Goal: Information Seeking & Learning: Compare options

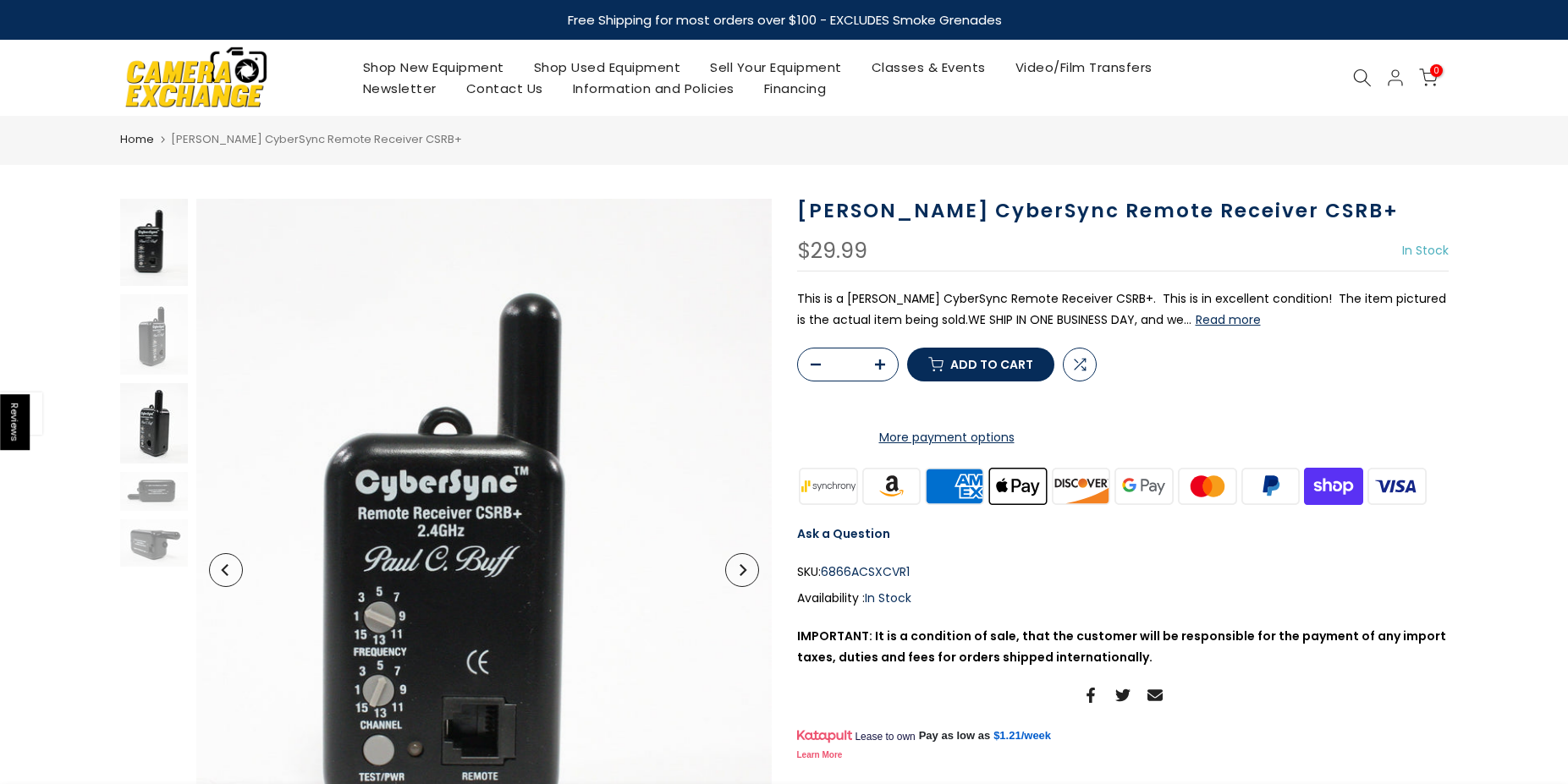
click at [165, 420] on img at bounding box center [153, 424] width 68 height 81
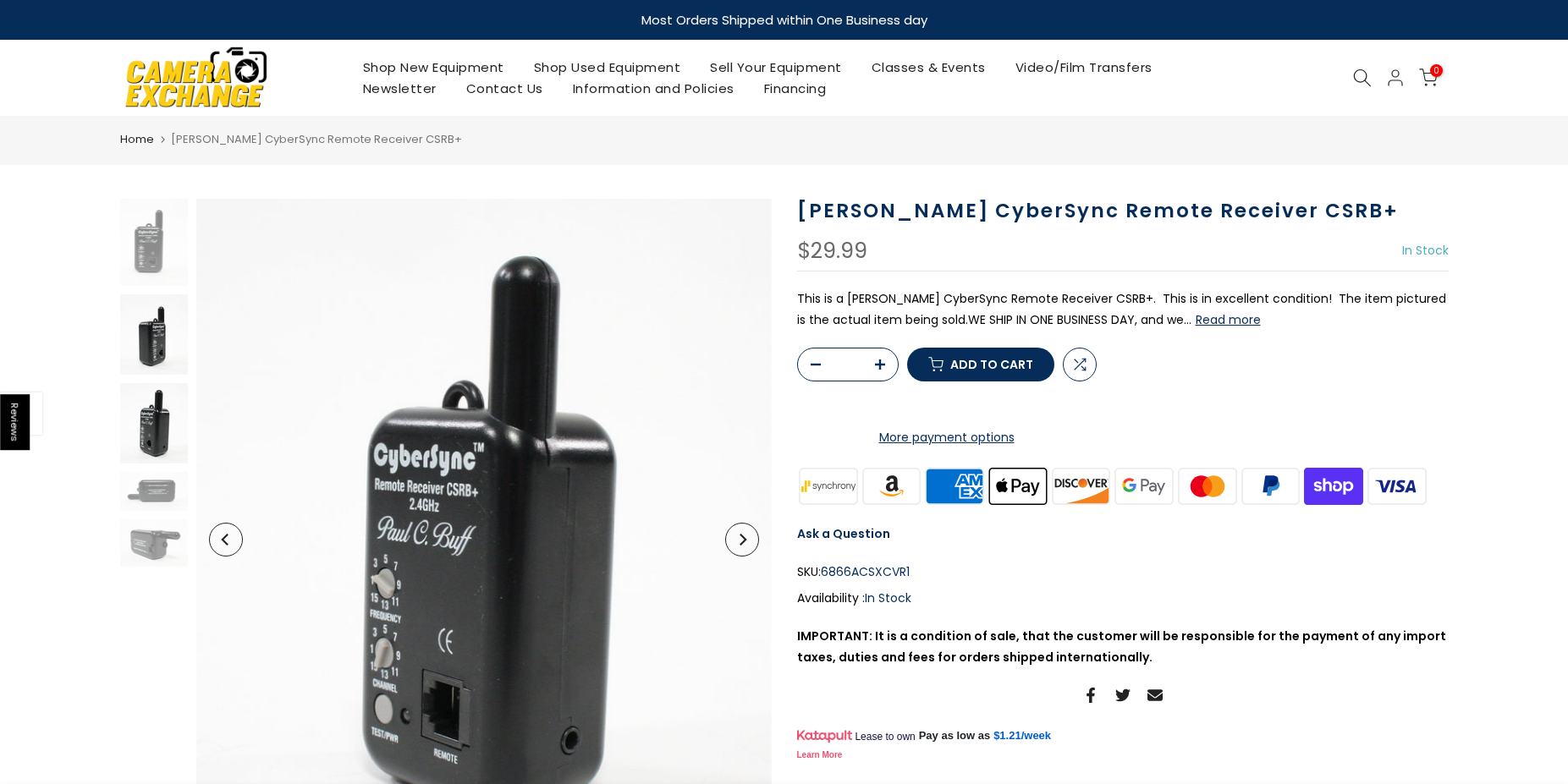
click at [155, 360] on img at bounding box center [153, 334] width 68 height 81
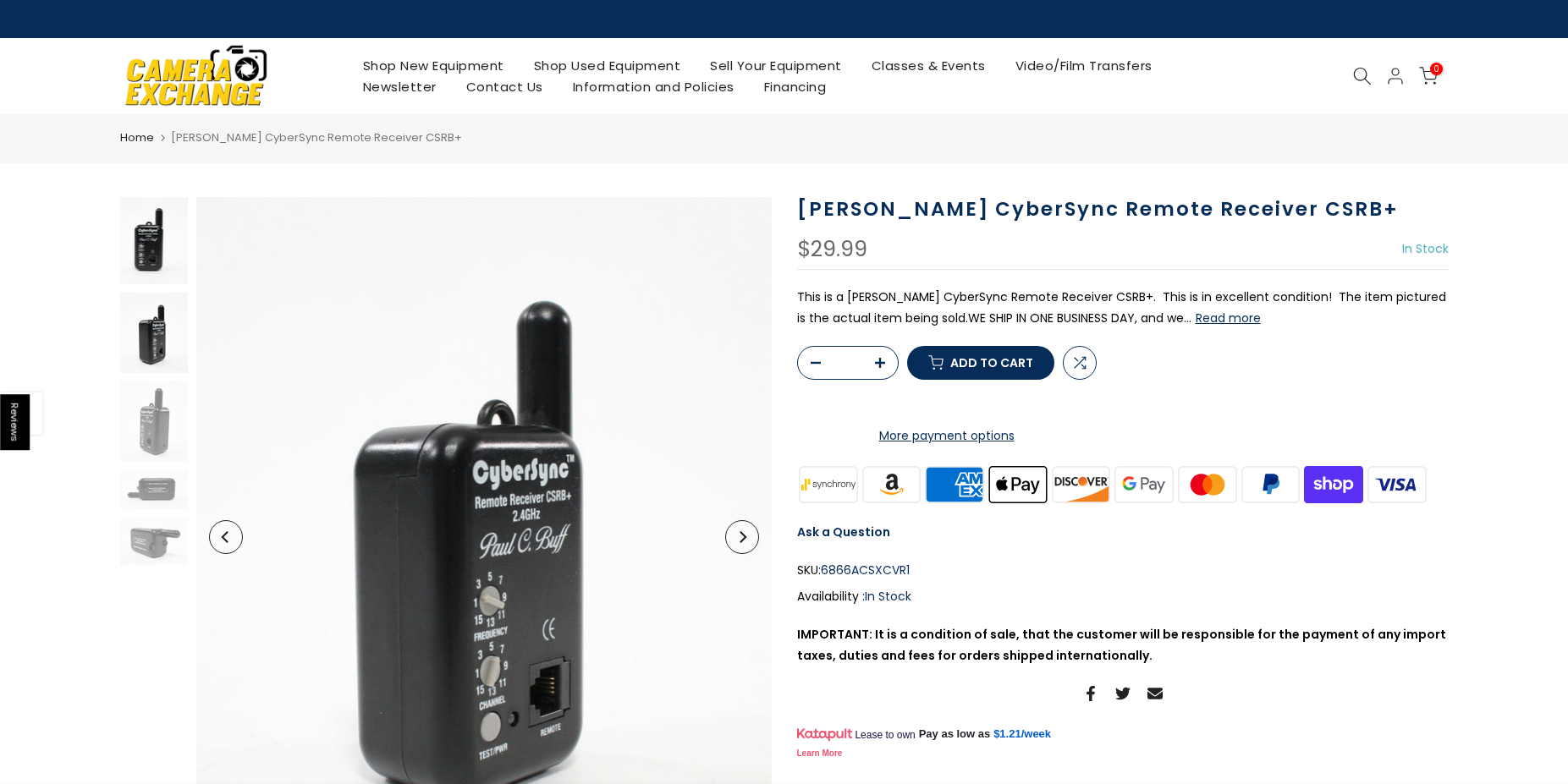
click at [145, 241] on img at bounding box center [153, 240] width 68 height 88
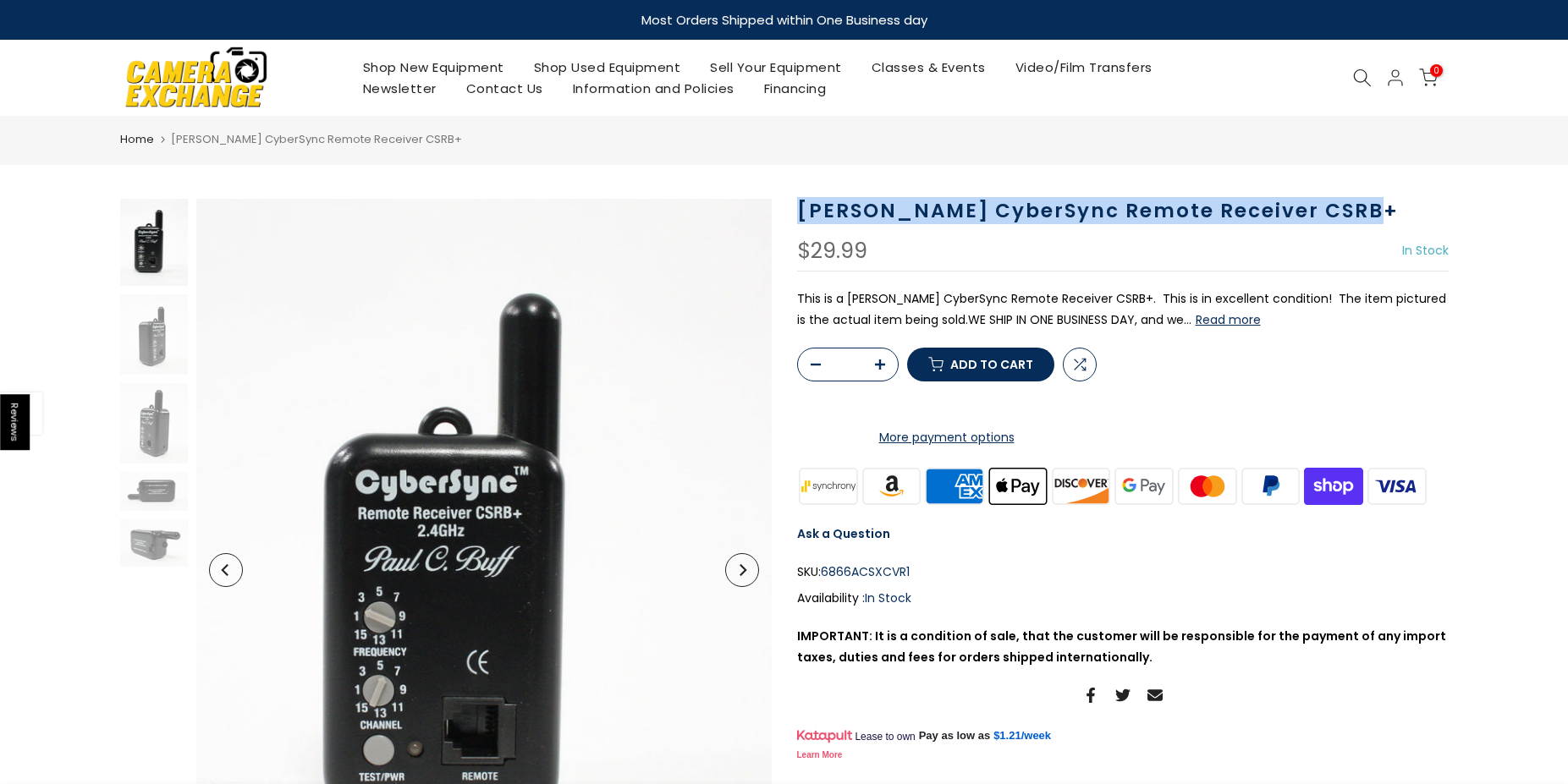
drag, startPoint x: 1334, startPoint y: 209, endPoint x: 781, endPoint y: 199, distance: 553.1
click at [781, 199] on div "Sold out Pre order Click to enlarge Paul C. Buff CyberSync Remote Receiver CSRB…" at bounding box center [784, 570] width 1354 height 743
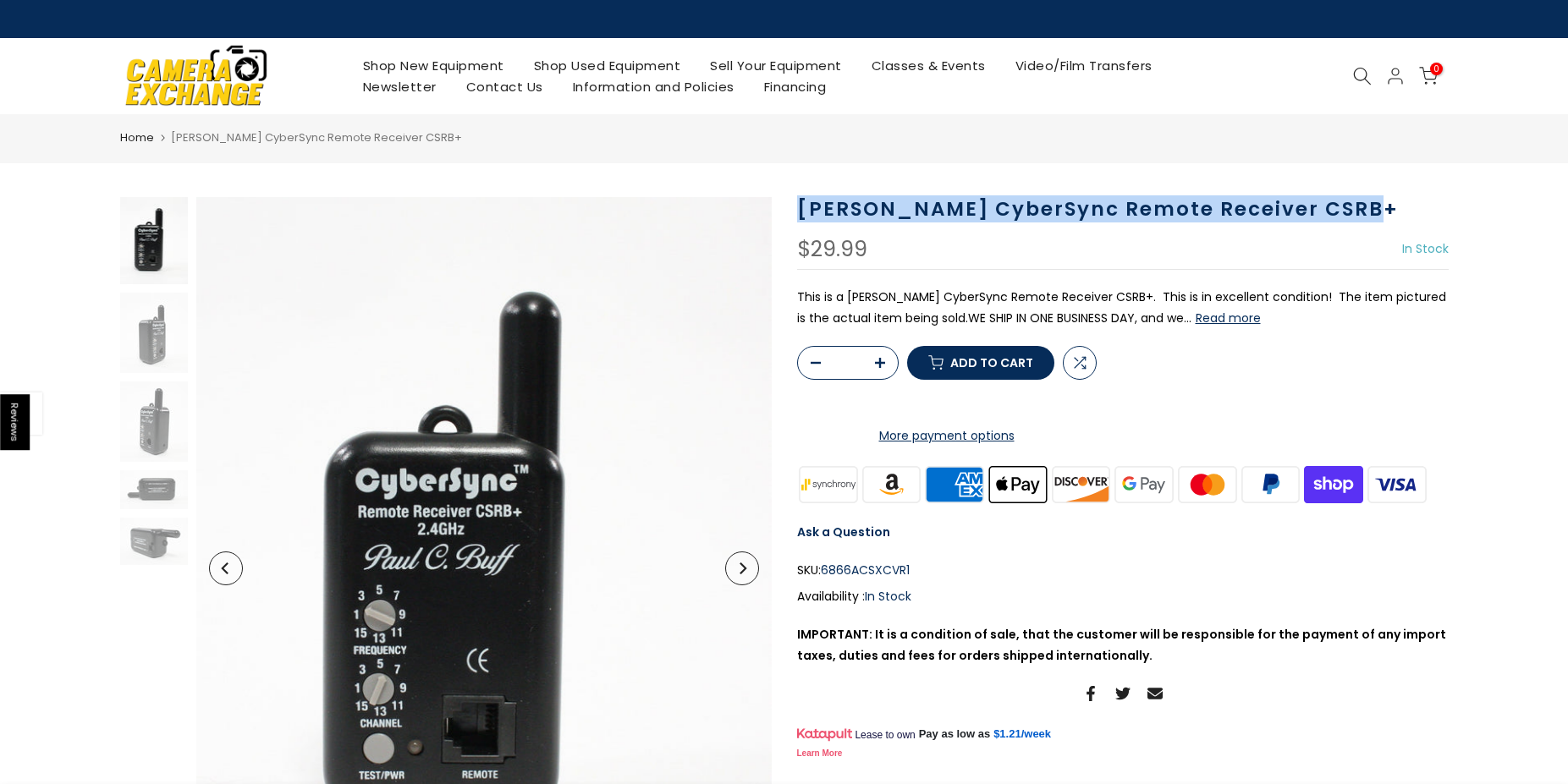
drag, startPoint x: 781, startPoint y: 199, endPoint x: 814, endPoint y: 203, distance: 33.2
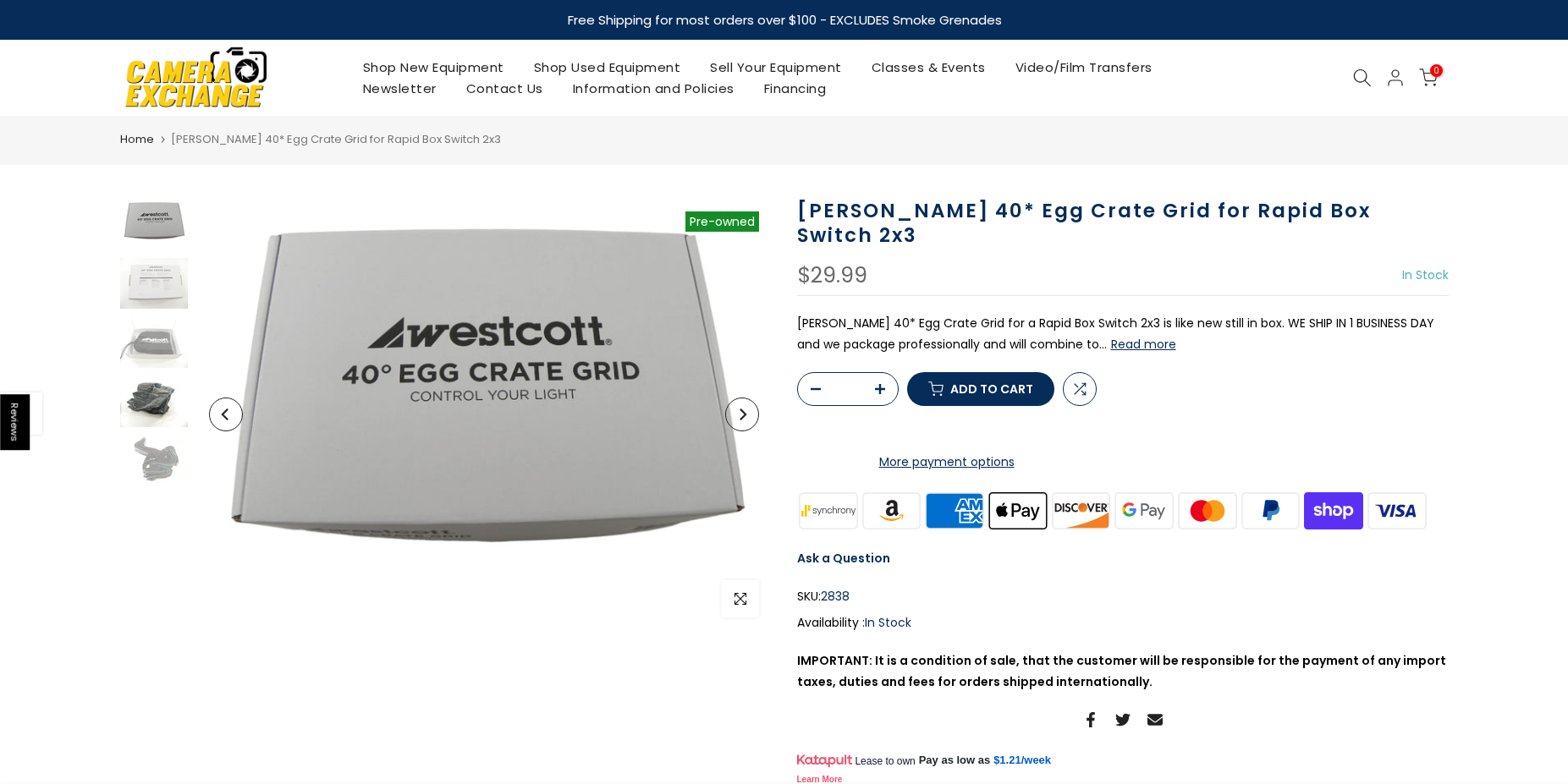
click at [166, 406] on img at bounding box center [153, 402] width 68 height 51
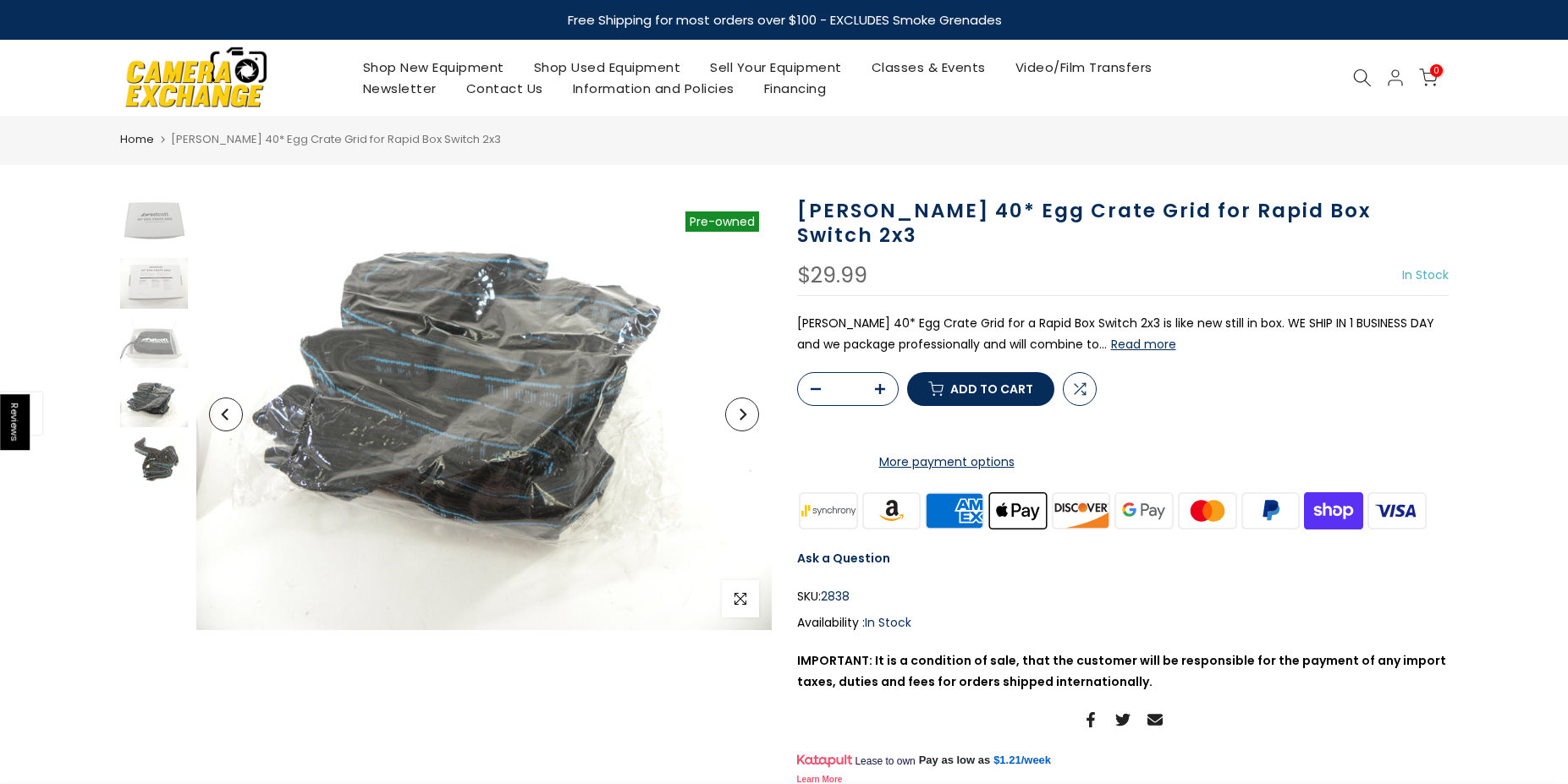
click at [154, 454] on img at bounding box center [153, 461] width 68 height 51
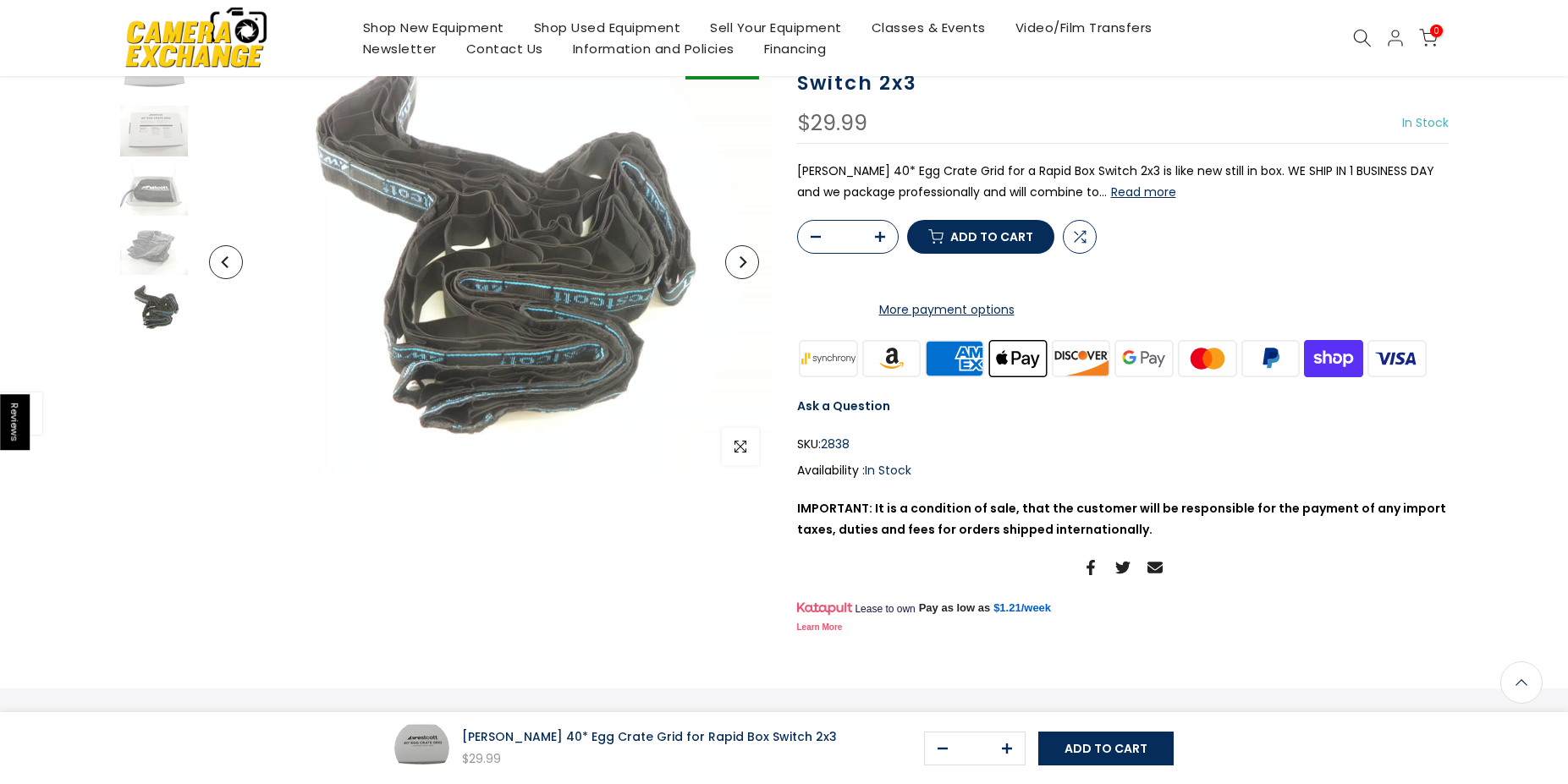
scroll to position [2, 0]
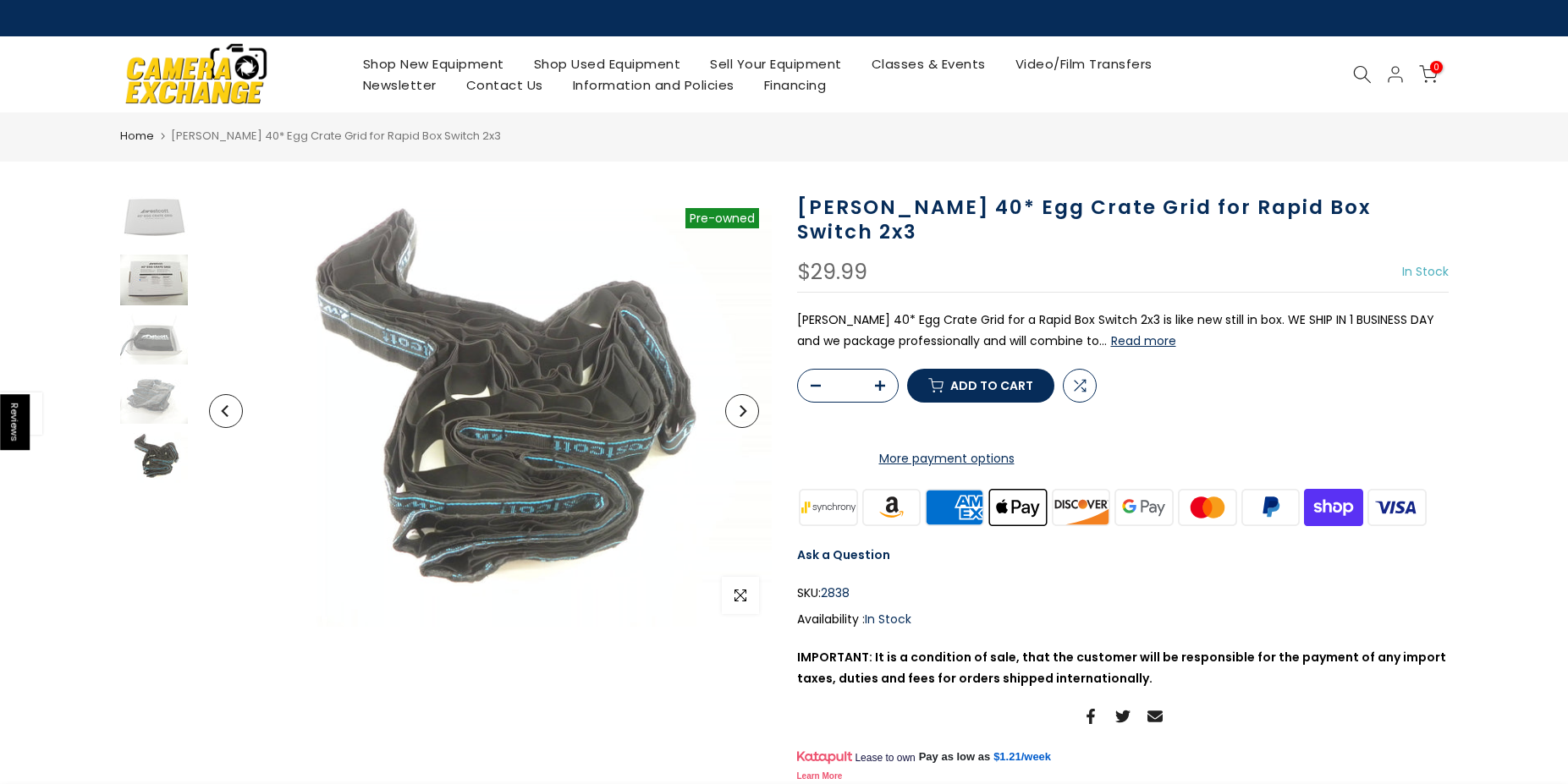
click at [153, 292] on img at bounding box center [153, 280] width 68 height 51
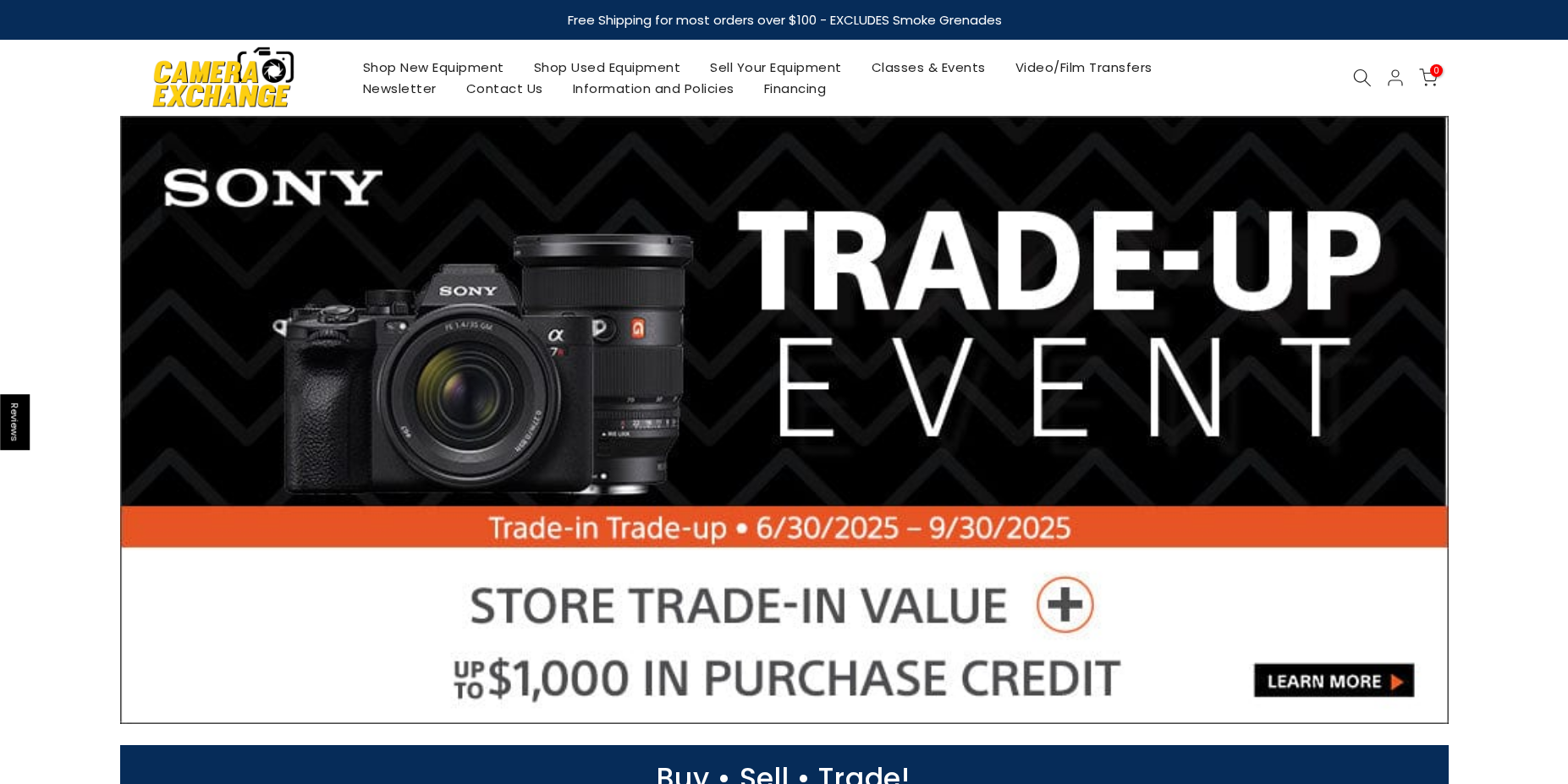
click at [1364, 66] on div "Shop New Equipment Shop Used Equipment Sell Your Equipment Classes & Events Vid…" at bounding box center [785, 77] width 1346 height 76
click at [1348, 82] on div at bounding box center [1362, 78] width 32 height 19
click at [1364, 80] on icon at bounding box center [1361, 78] width 19 height 19
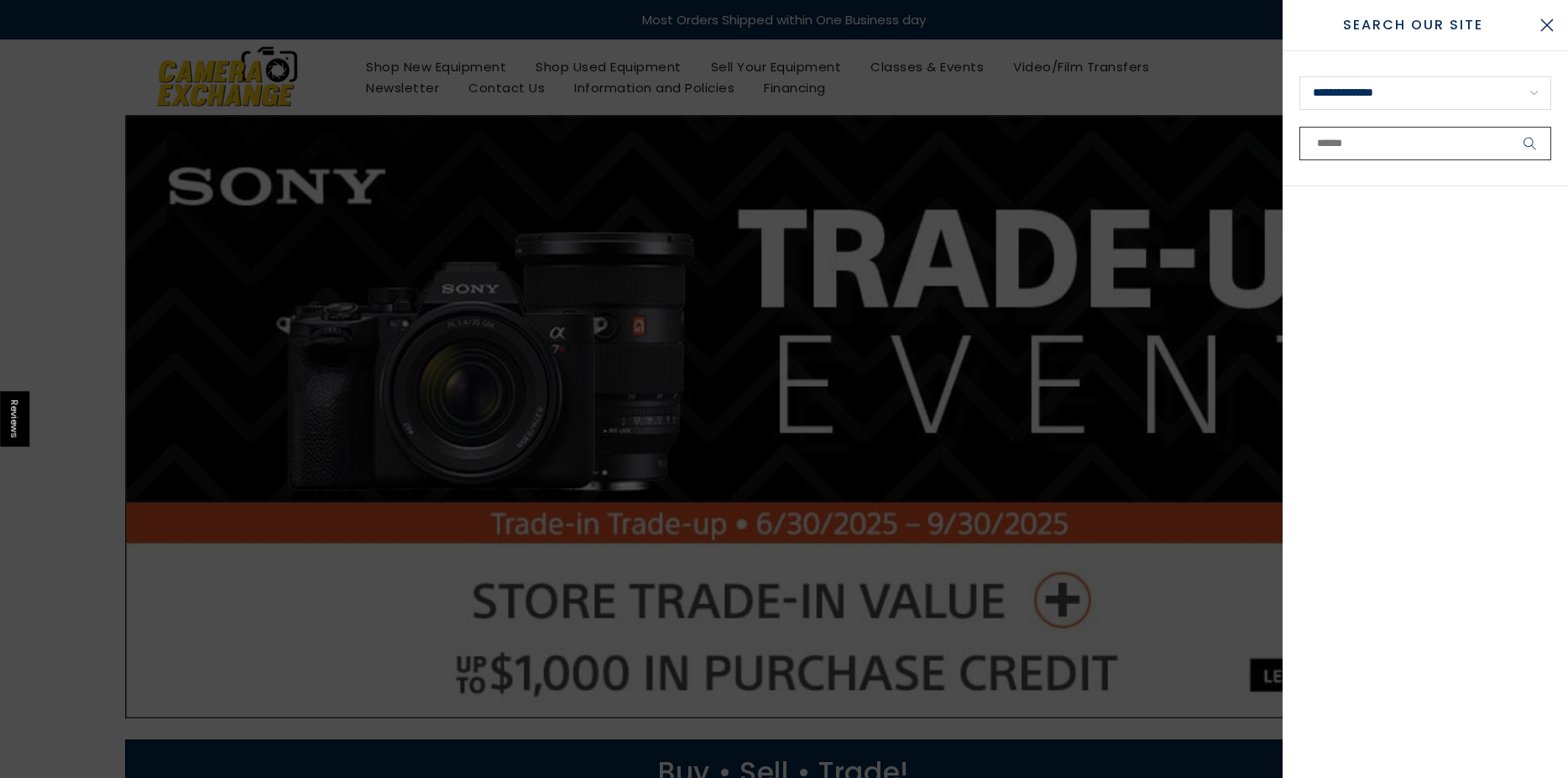
click at [1375, 146] on input "text" at bounding box center [1426, 143] width 252 height 33
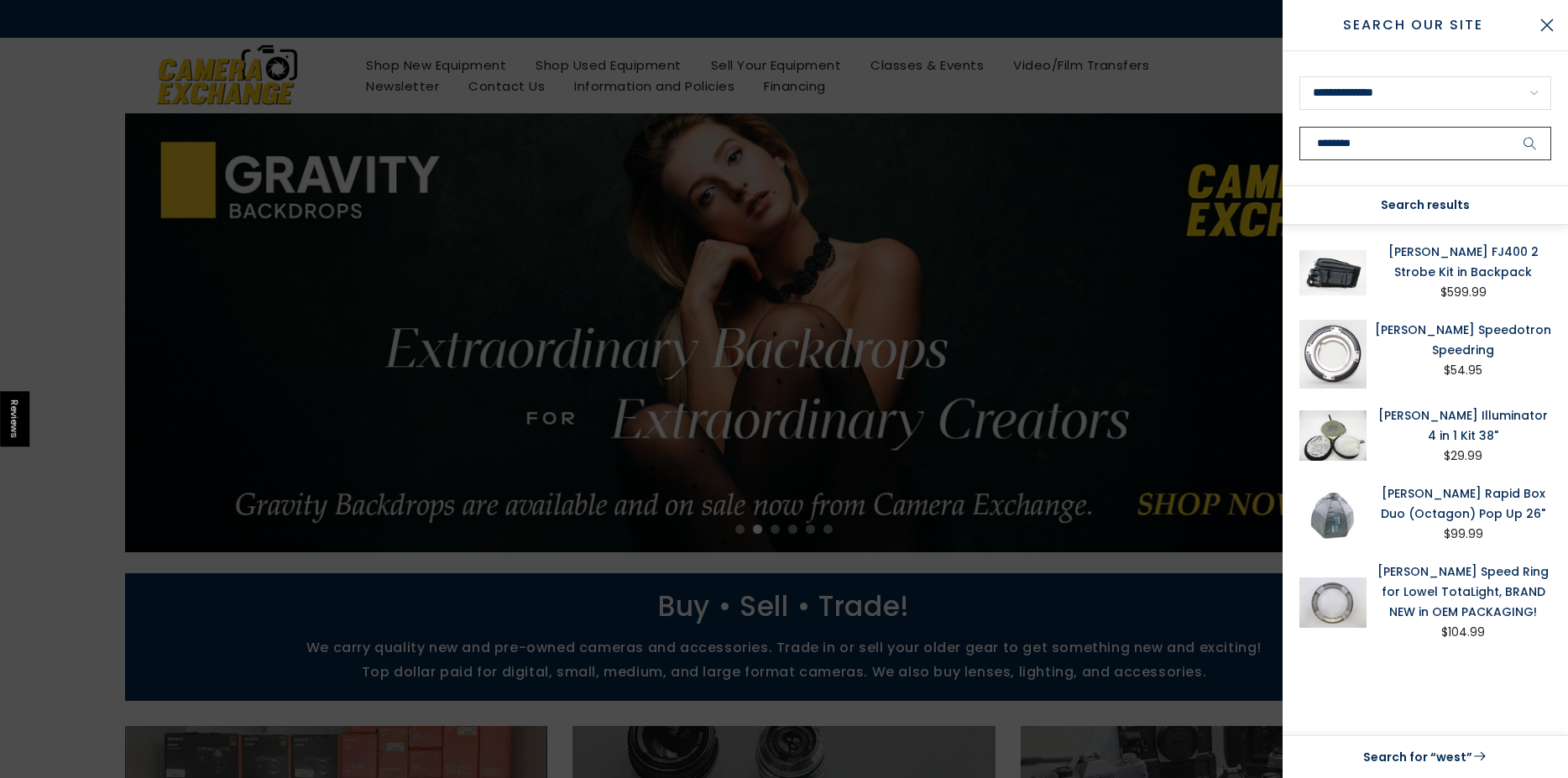
type input "********"
click at [1509, 127] on button "submit" at bounding box center [1530, 143] width 42 height 33
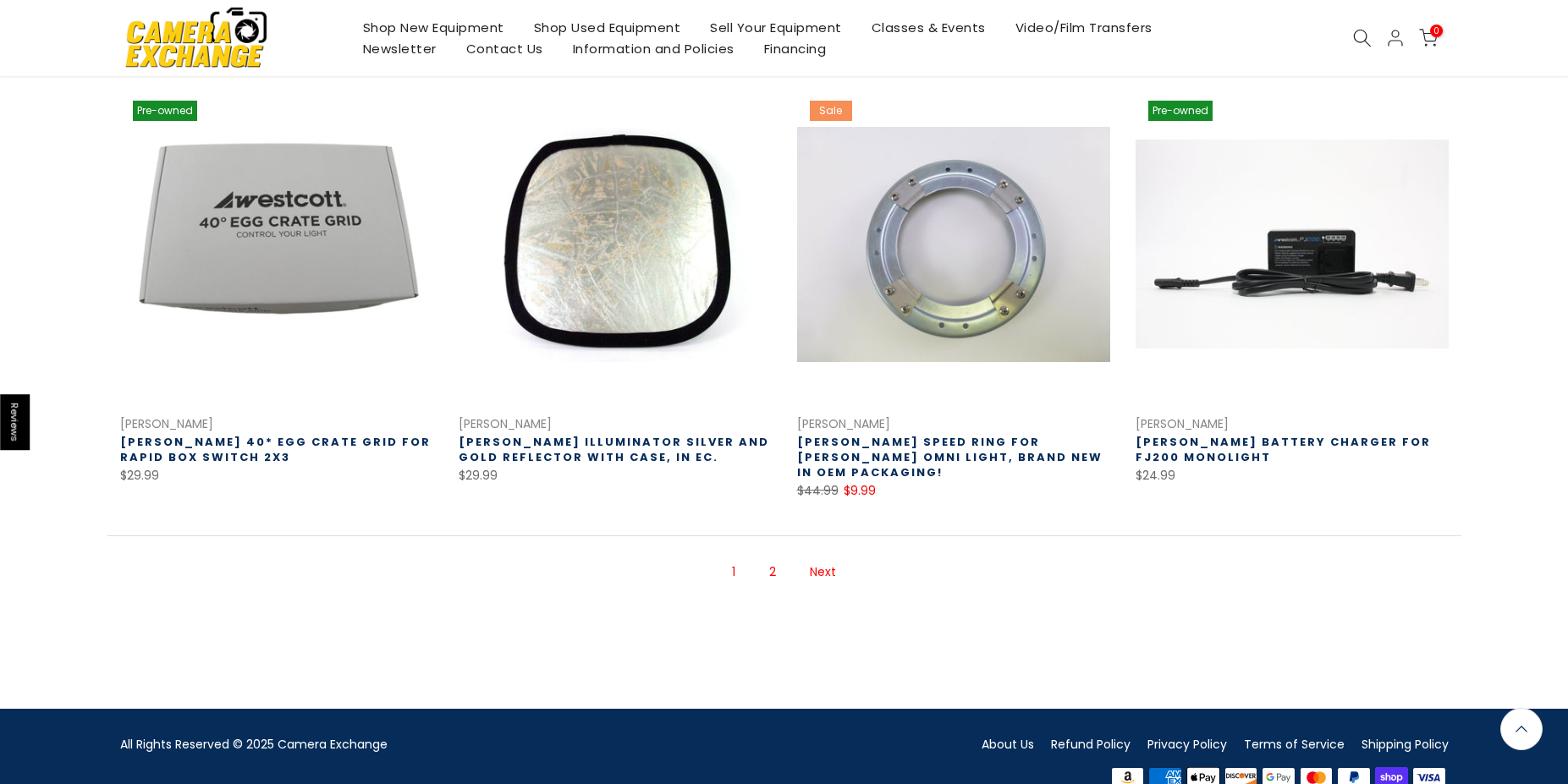
scroll to position [1135, 0]
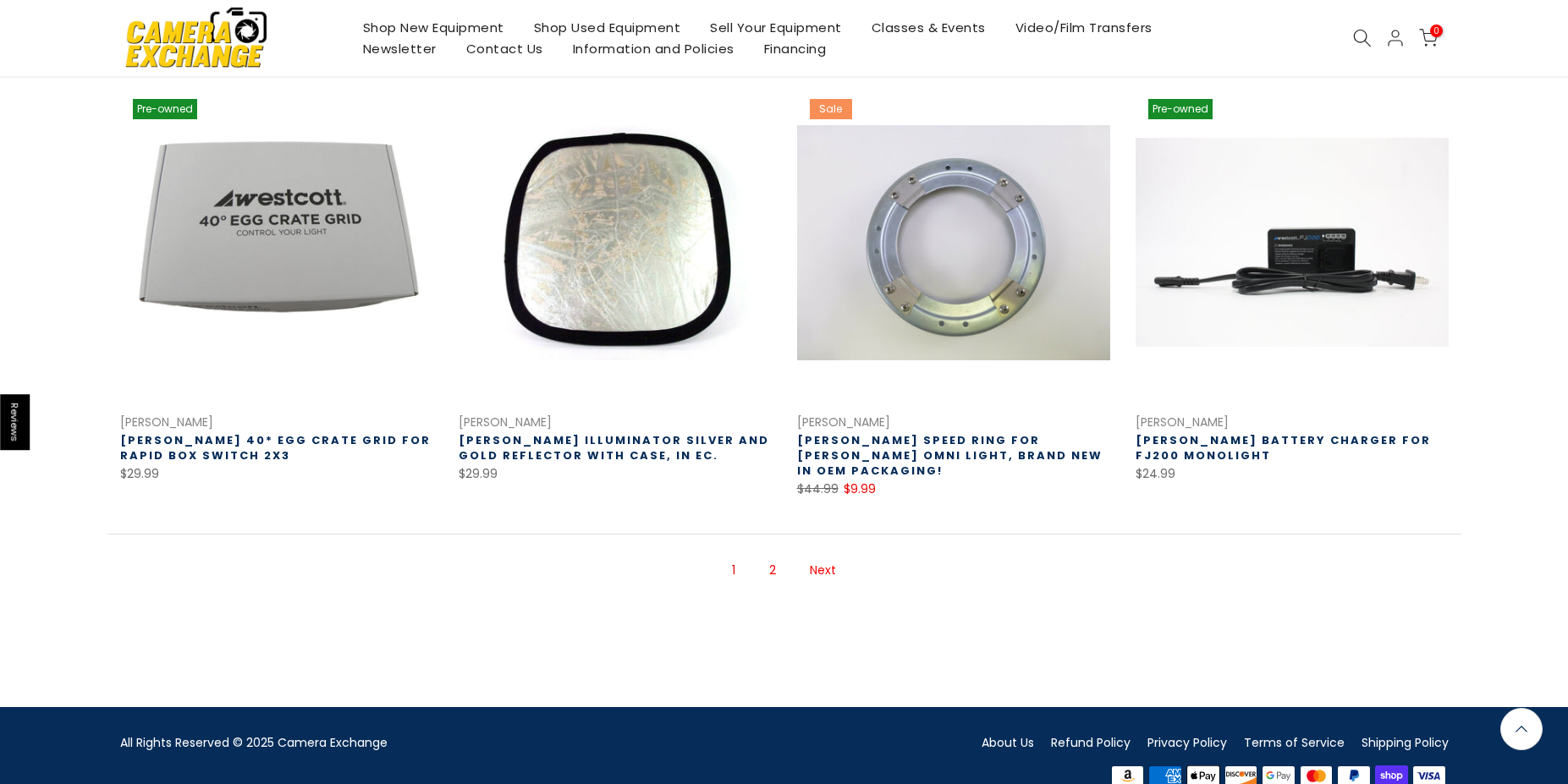
click at [776, 556] on link "2" at bounding box center [772, 571] width 24 height 30
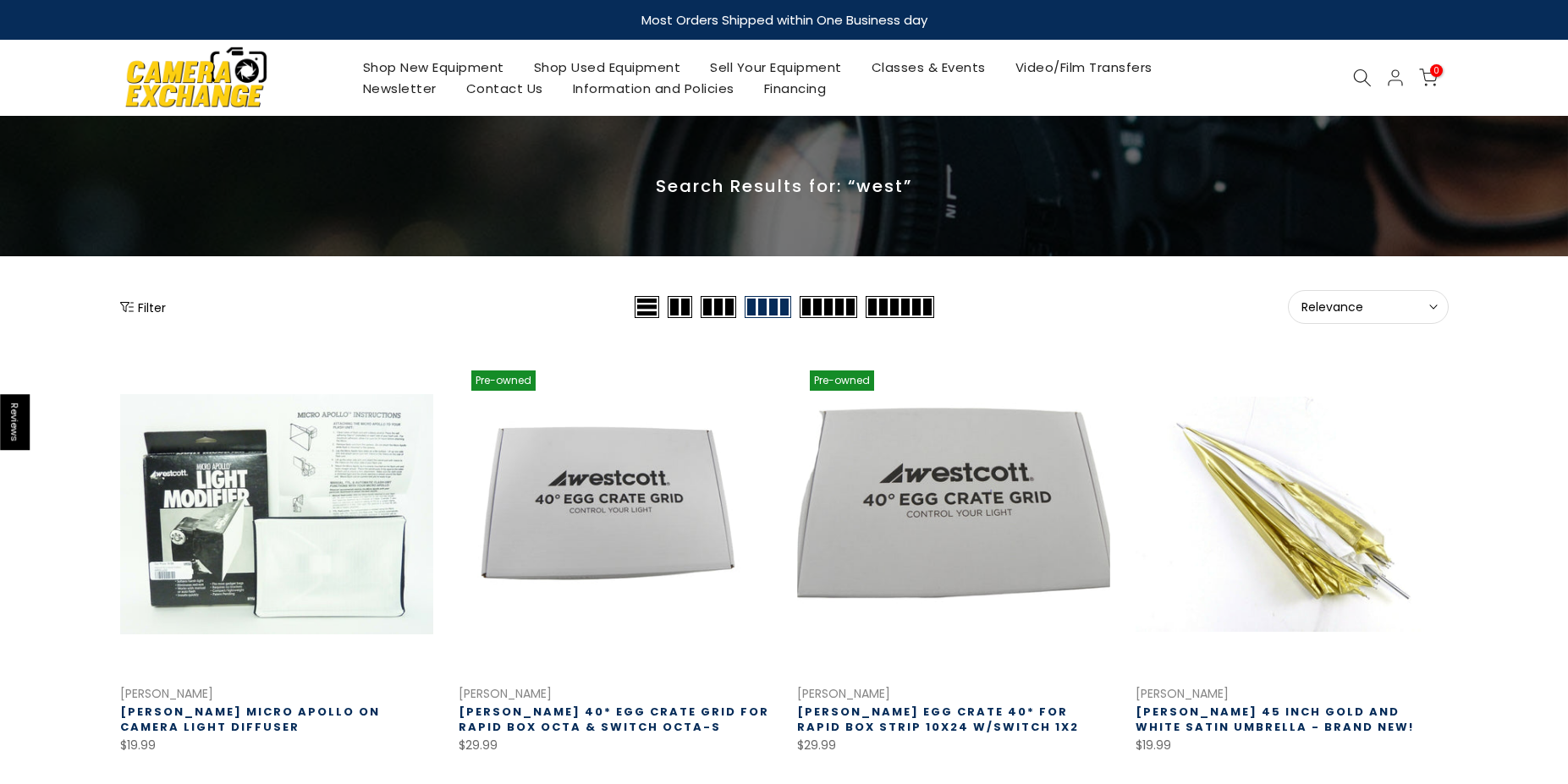
click at [1359, 81] on icon at bounding box center [1361, 78] width 19 height 19
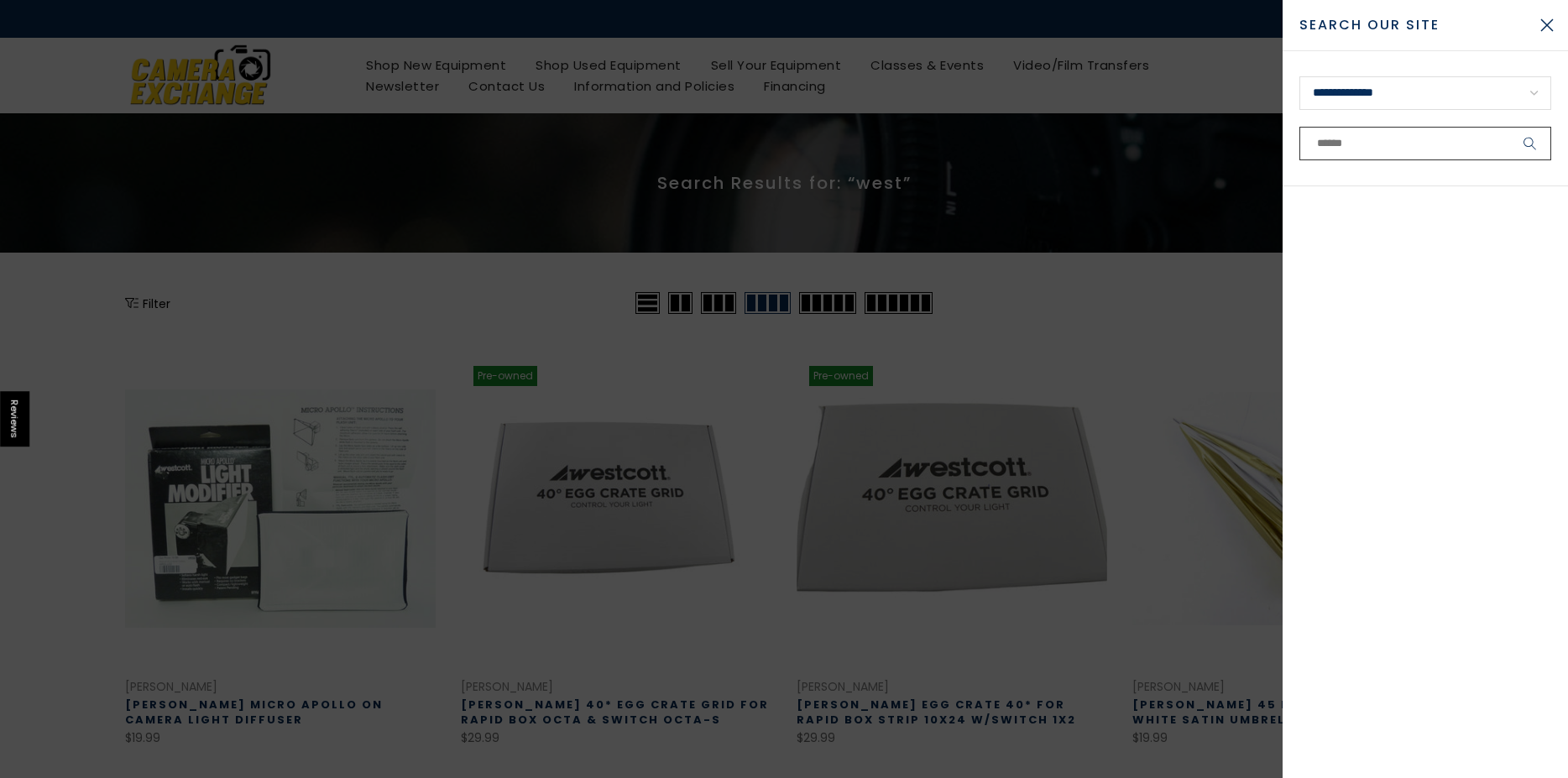
click at [1384, 144] on input "text" at bounding box center [1426, 143] width 252 height 33
type input "**********"
click at [1509, 127] on button "submit" at bounding box center [1530, 143] width 42 height 33
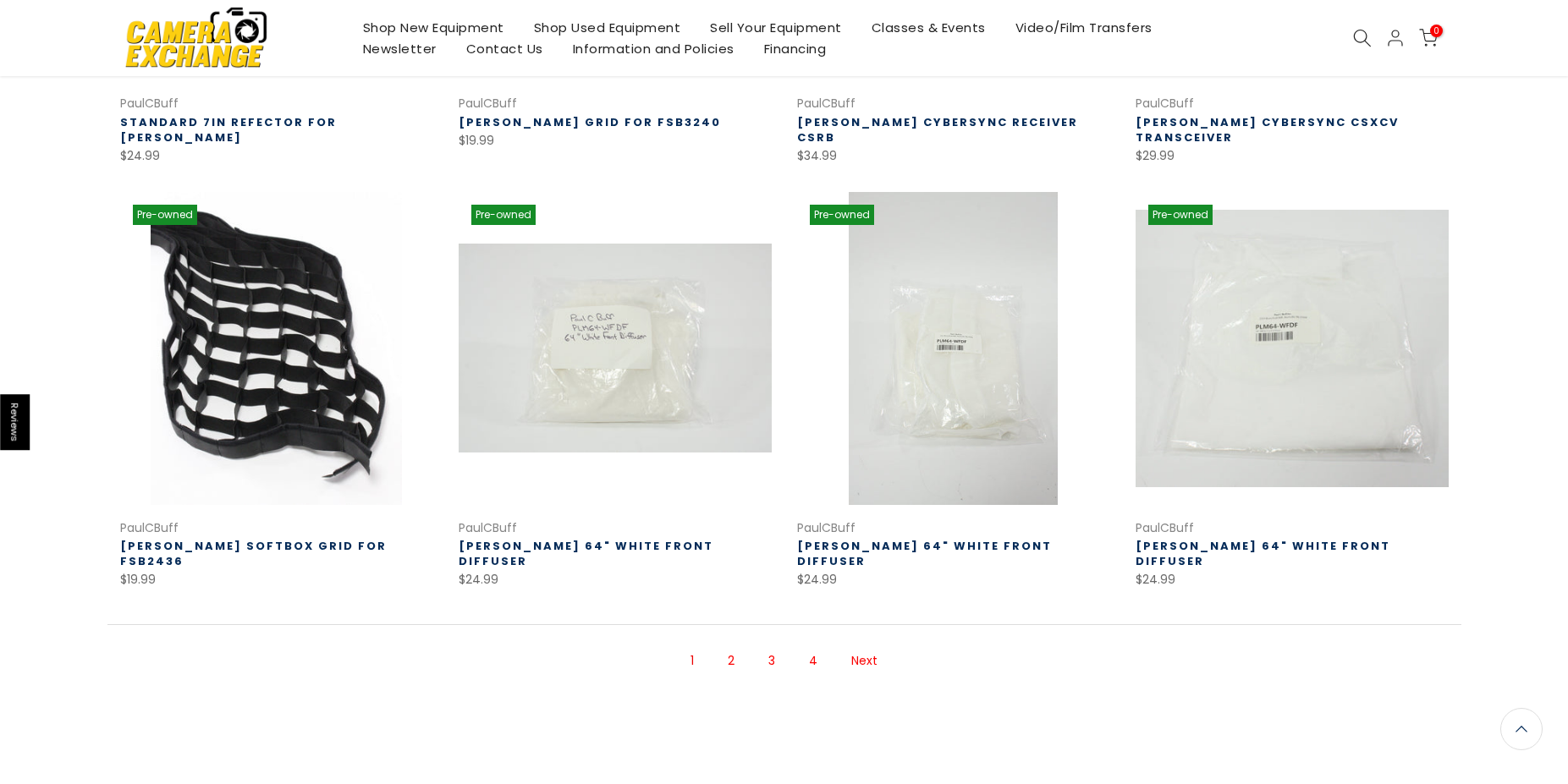
scroll to position [1015, 0]
click at [732, 645] on link "2" at bounding box center [731, 660] width 24 height 30
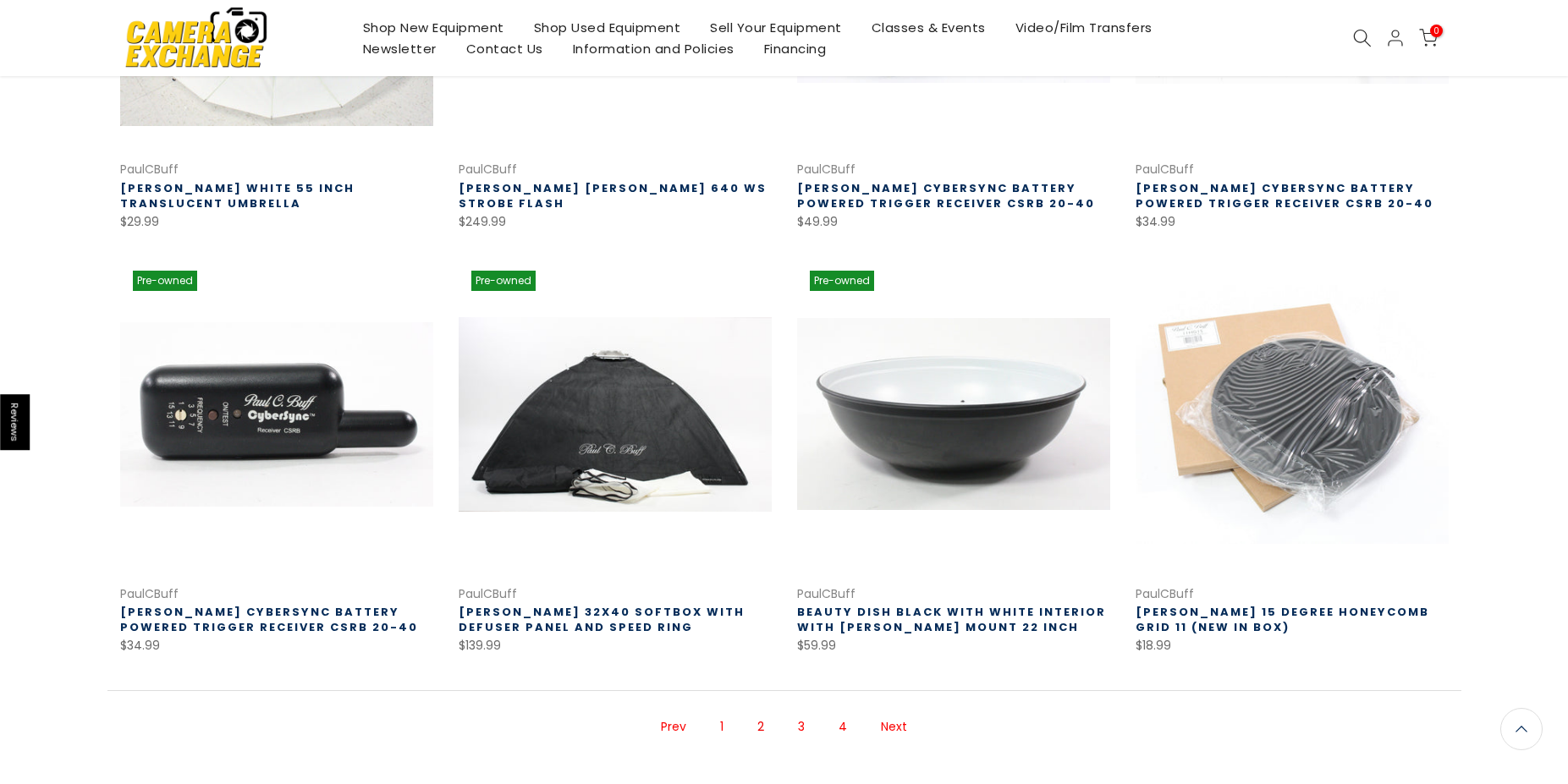
scroll to position [950, 0]
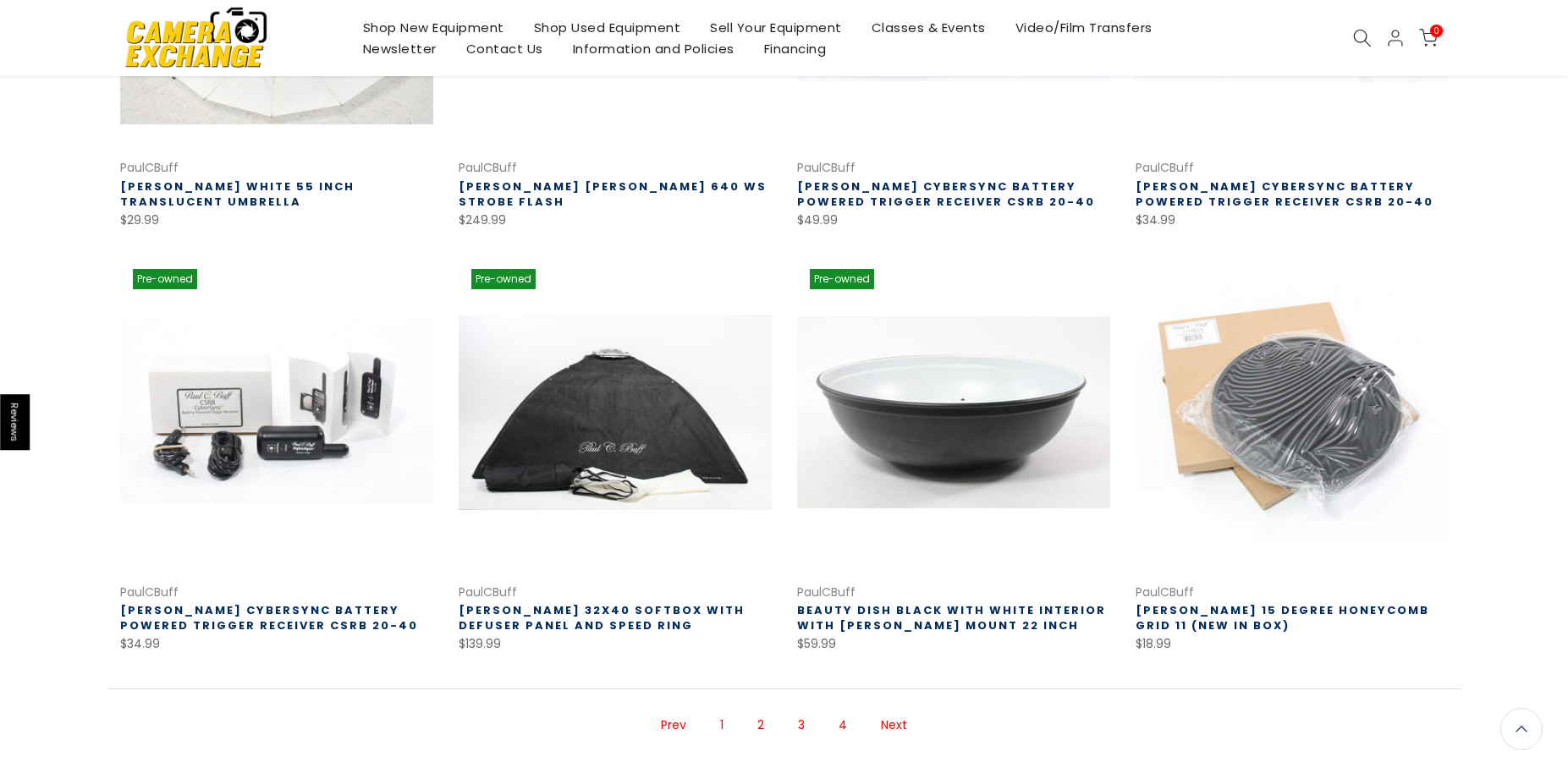
click at [799, 711] on link "3" at bounding box center [802, 726] width 24 height 30
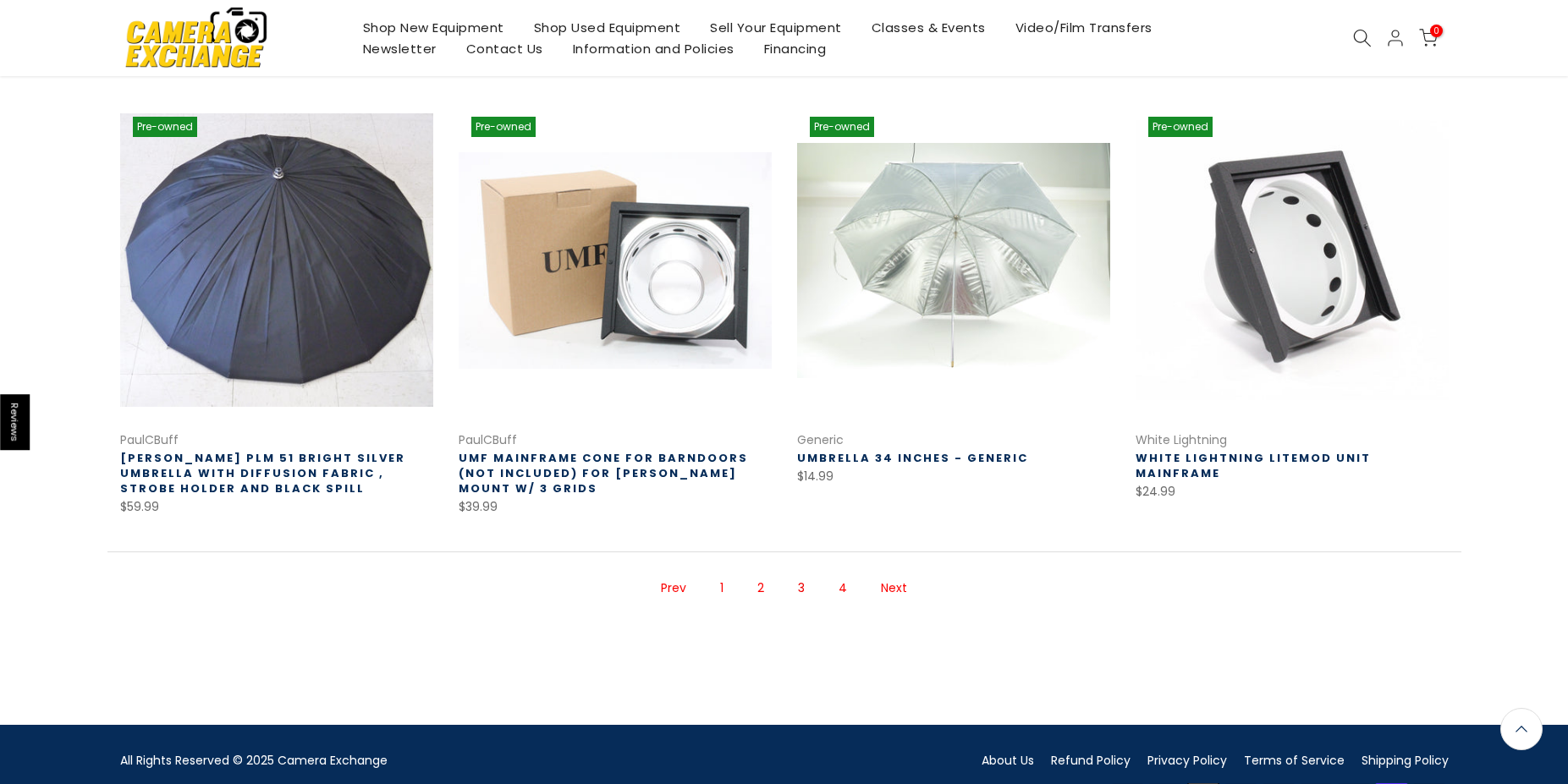
scroll to position [1165, 0]
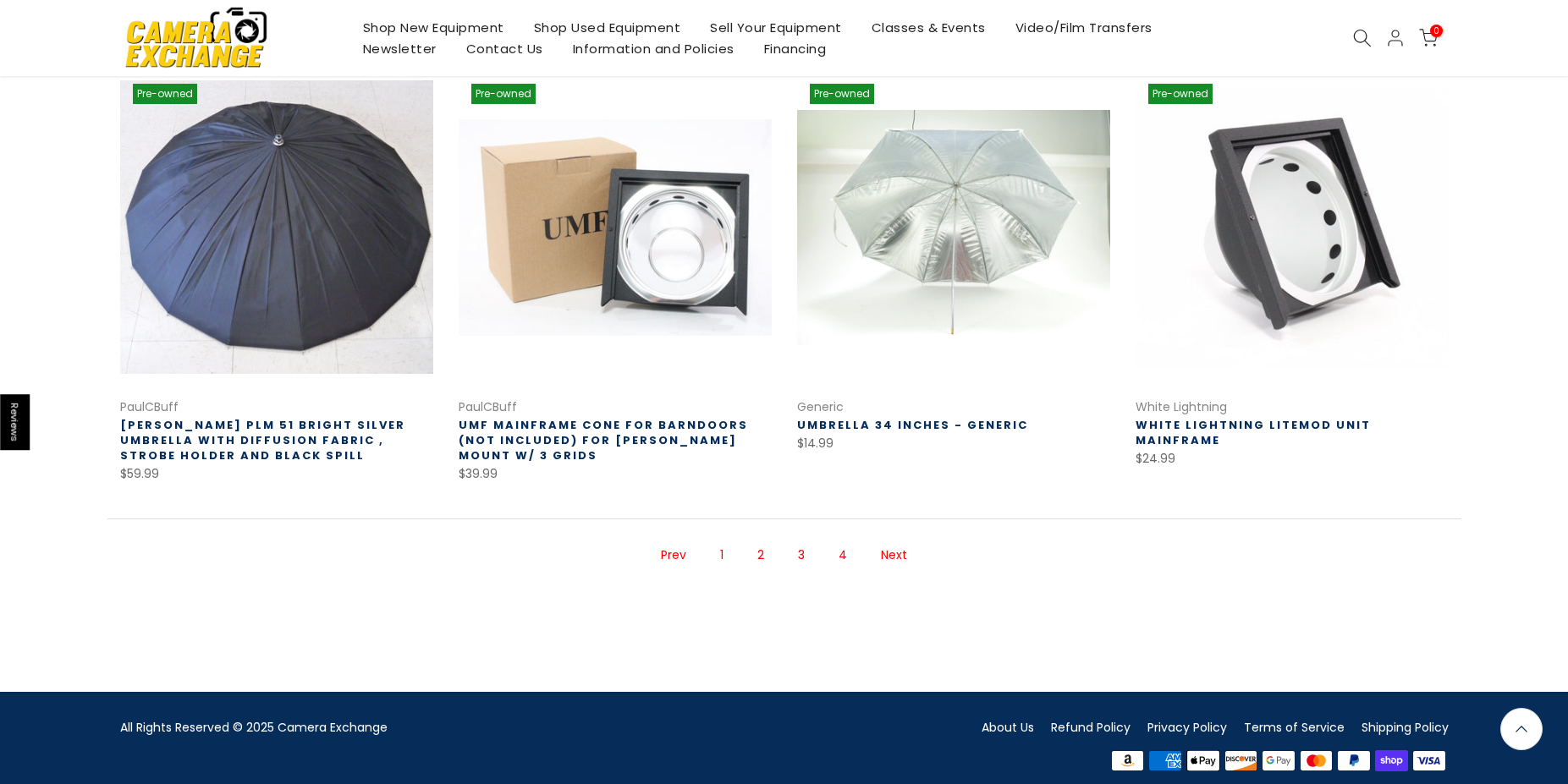
click at [843, 541] on link "4" at bounding box center [843, 556] width 26 height 30
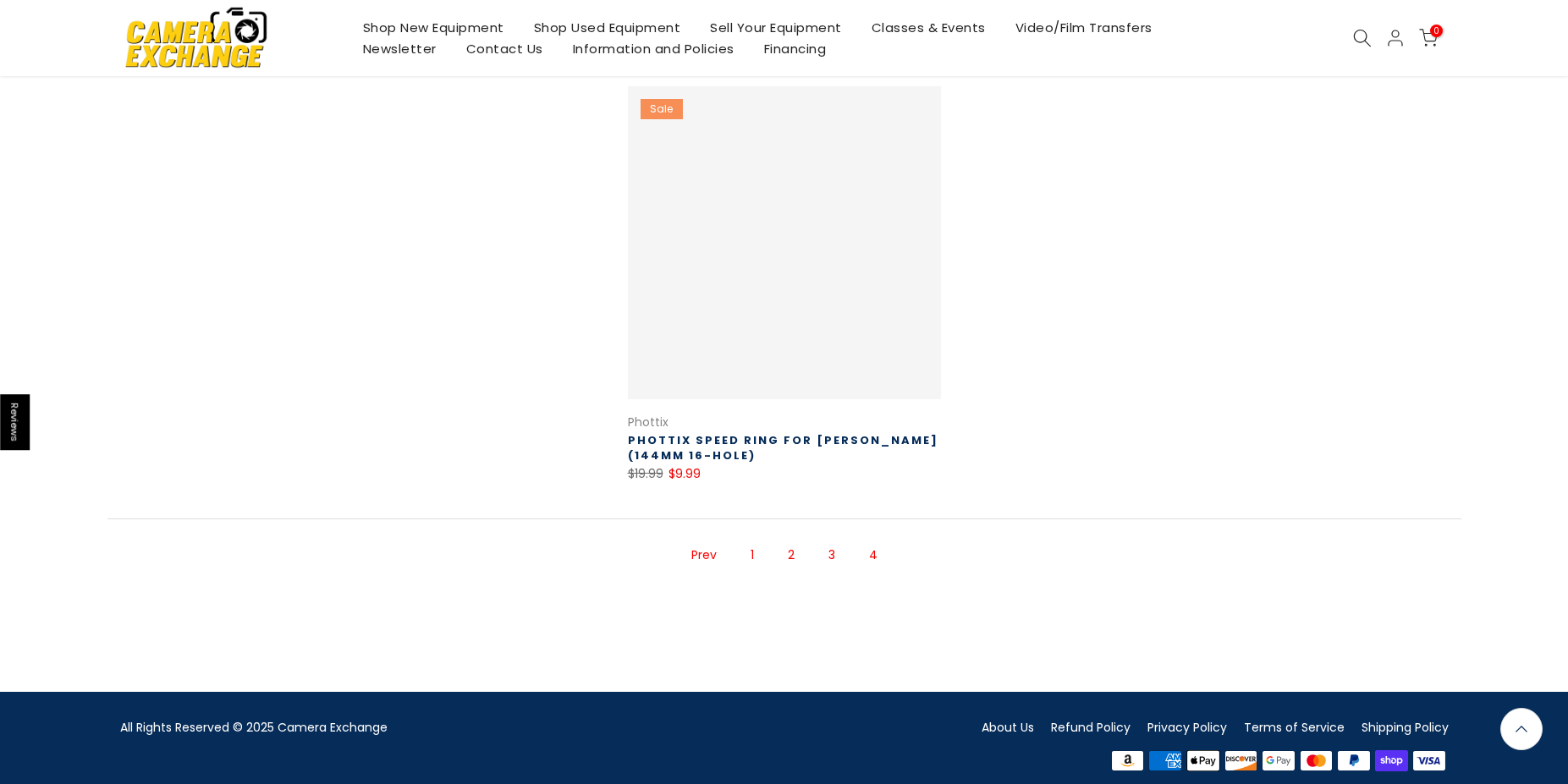
scroll to position [273, 0]
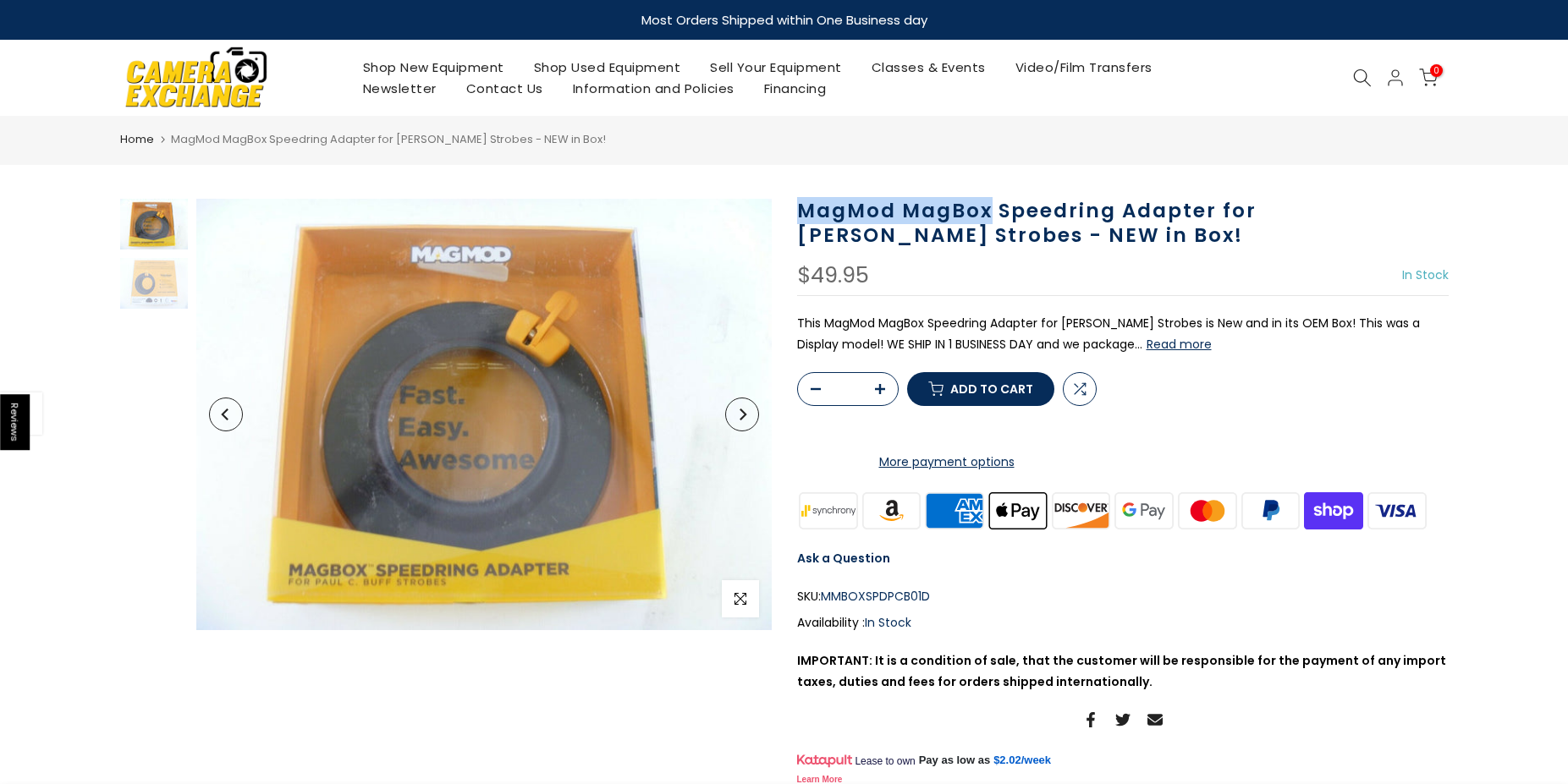
drag, startPoint x: 796, startPoint y: 213, endPoint x: 989, endPoint y: 215, distance: 193.0
click at [989, 215] on div "MagMod MagBox Speedring Adapter for [PERSON_NAME] Strobes - NEW in Box! $49.95 …" at bounding box center [1122, 494] width 677 height 591
